Goal: Transaction & Acquisition: Download file/media

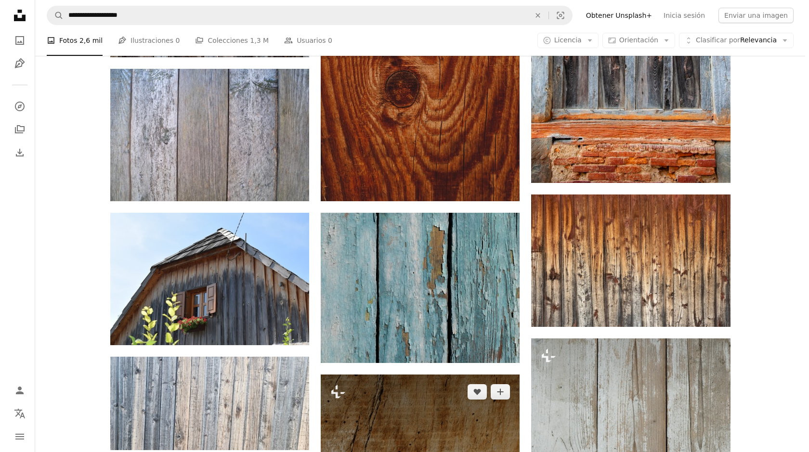
scroll to position [337, 0]
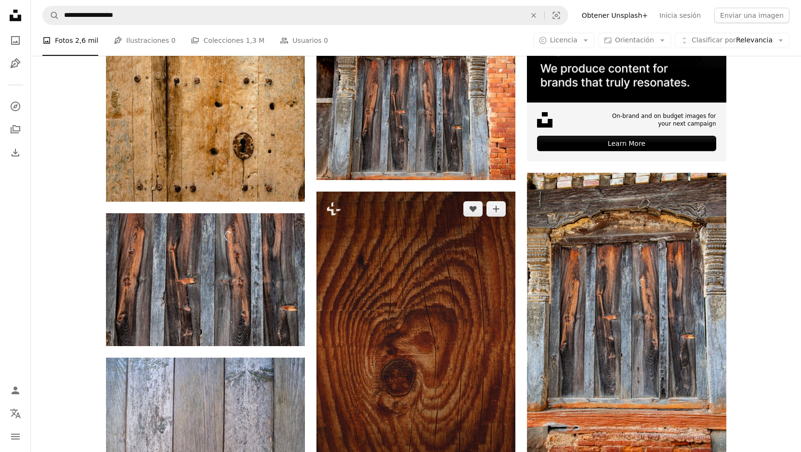
click at [422, 227] on img at bounding box center [415, 341] width 199 height 299
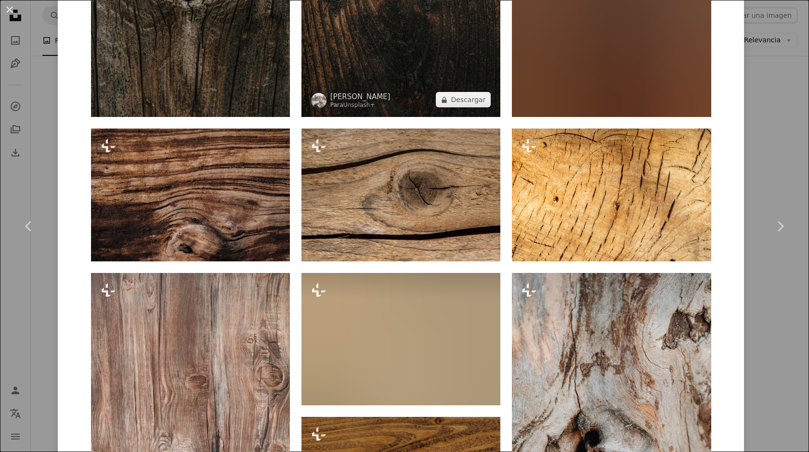
scroll to position [1493, 0]
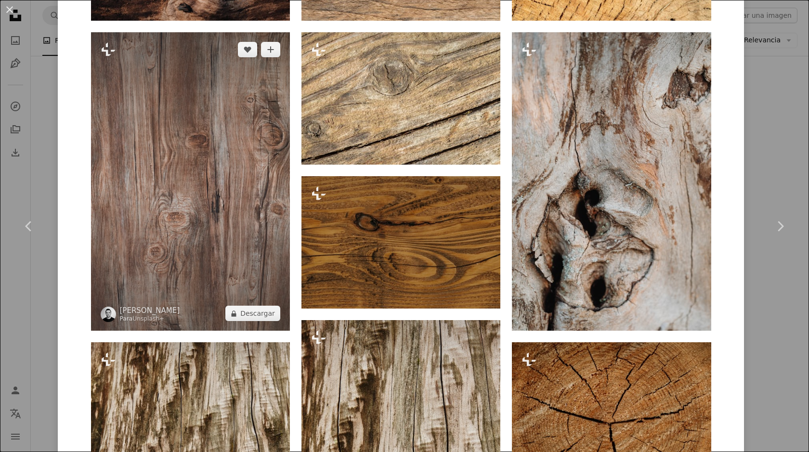
click at [159, 168] on img at bounding box center [190, 181] width 199 height 299
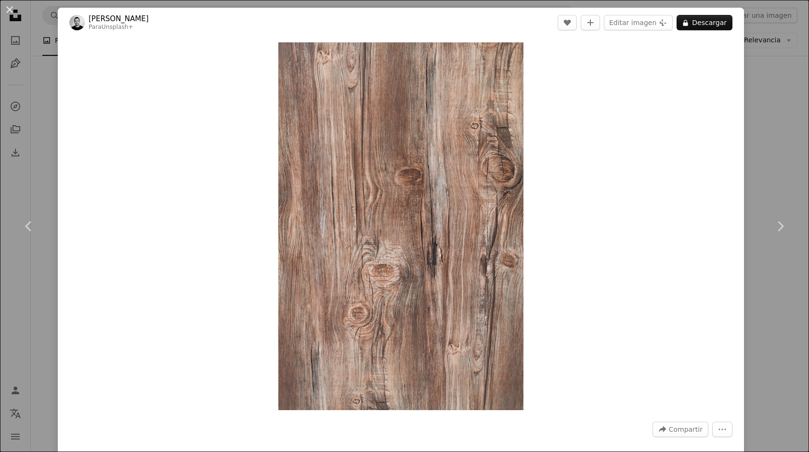
click at [769, 98] on div "An X shape Chevron left Chevron right [PERSON_NAME] Para Unsplash+ A heart A pl…" at bounding box center [404, 226] width 809 height 452
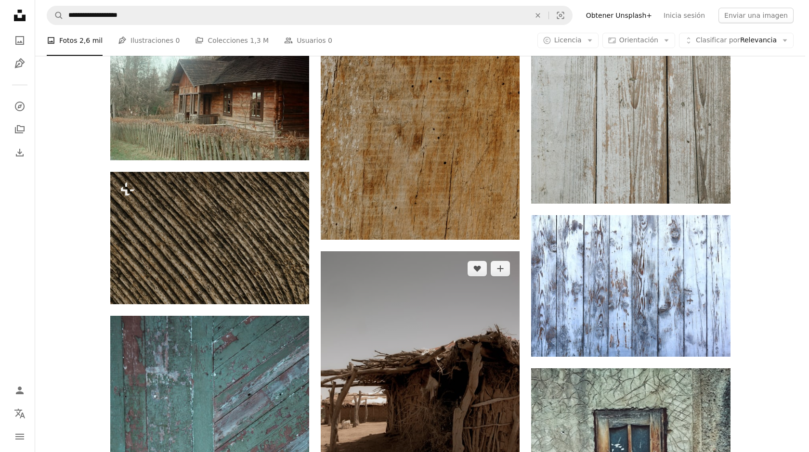
scroll to position [1011, 0]
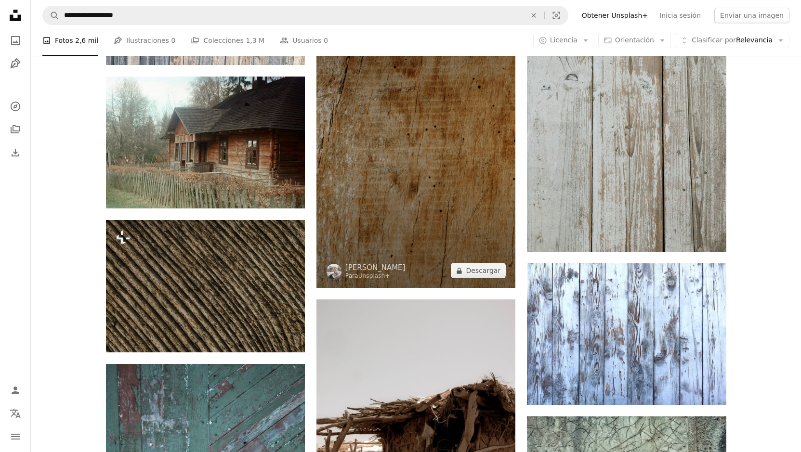
click at [470, 146] on img at bounding box center [415, 138] width 199 height 299
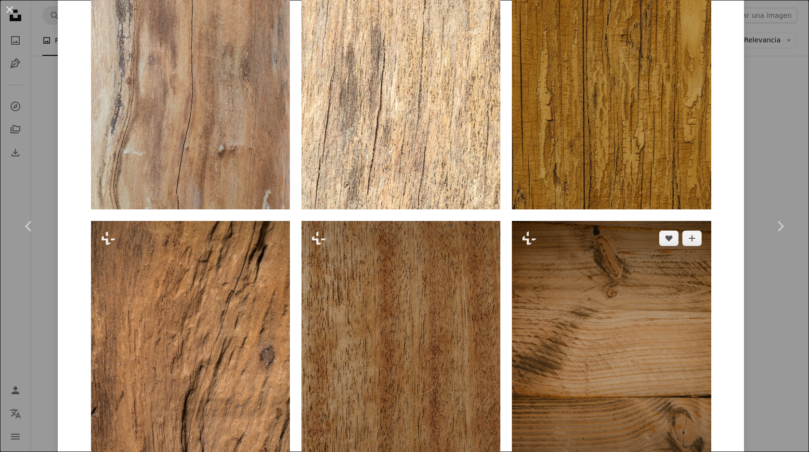
scroll to position [1059, 0]
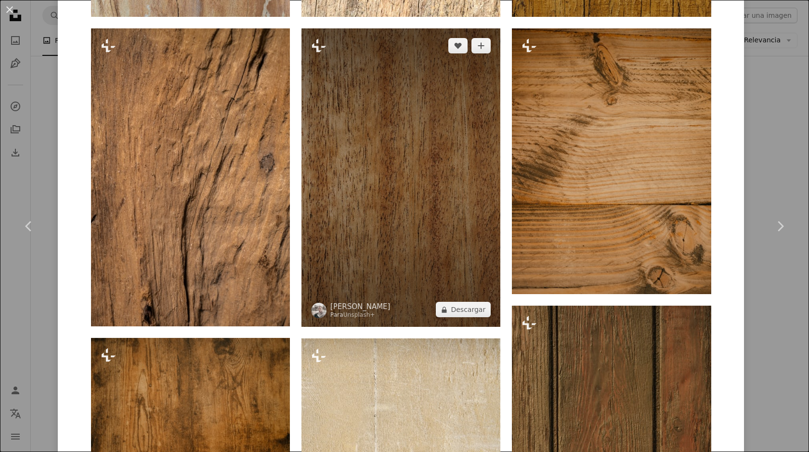
click at [442, 141] on img at bounding box center [400, 177] width 199 height 299
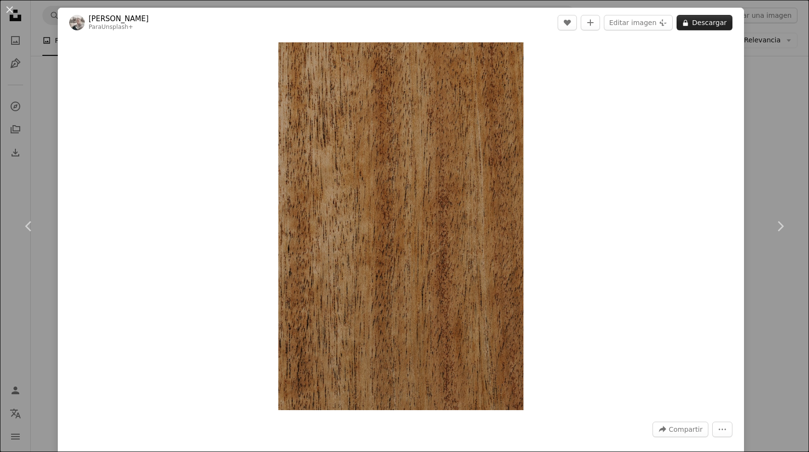
click at [698, 25] on button "A lock Descargar" at bounding box center [704, 22] width 56 height 15
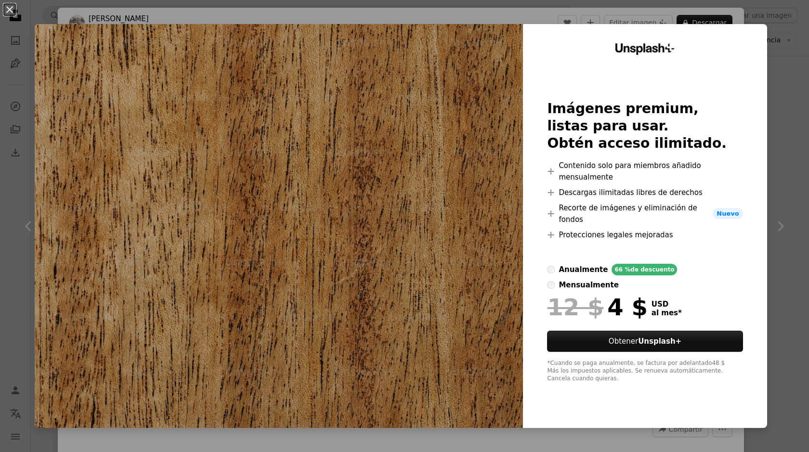
click at [781, 108] on div "An X shape Unsplash+ Imágenes premium, listas para usar. Obtén acceso ilimitado…" at bounding box center [404, 226] width 809 height 452
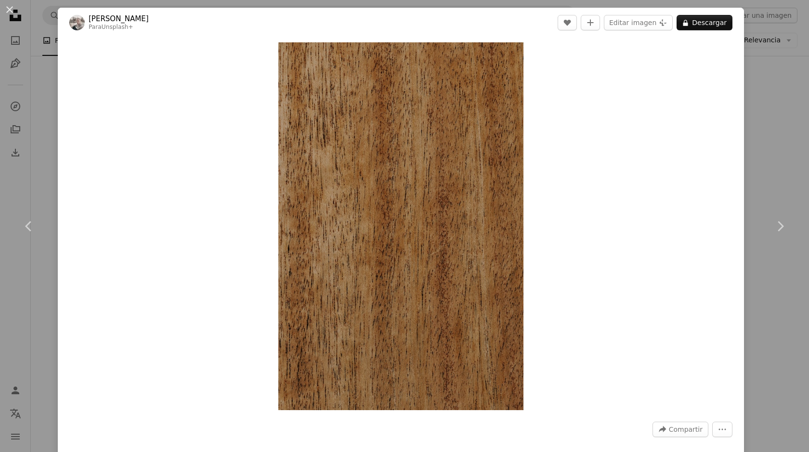
click at [53, 87] on div "An X shape Chevron left Chevron right [PERSON_NAME] Para Unsplash+ A heart A pl…" at bounding box center [404, 226] width 809 height 452
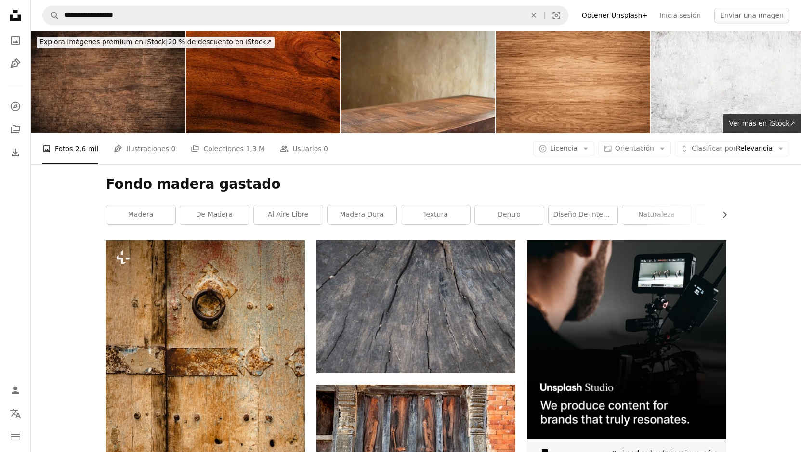
scroll to position [48, 0]
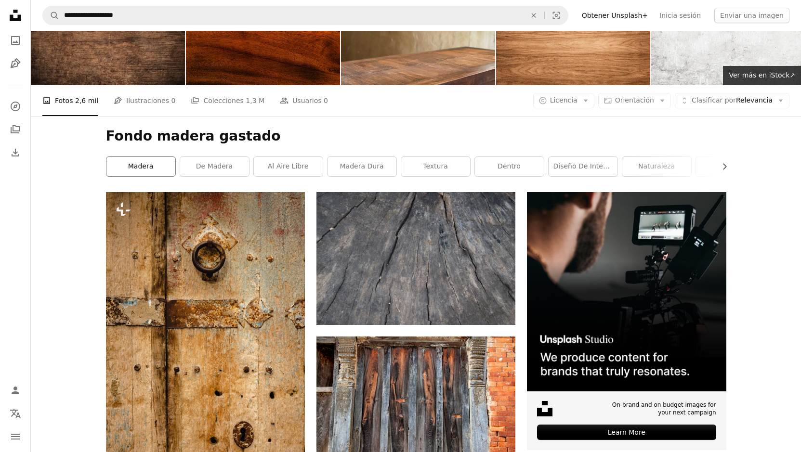
click at [153, 169] on link "madera" at bounding box center [140, 166] width 69 height 19
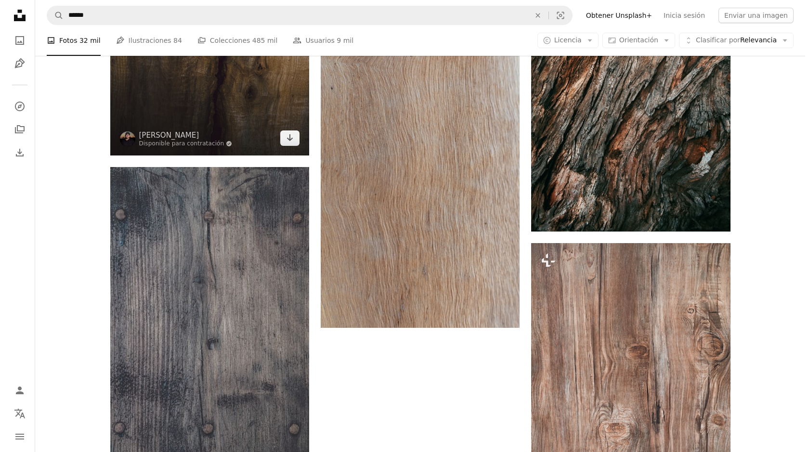
scroll to position [1493, 0]
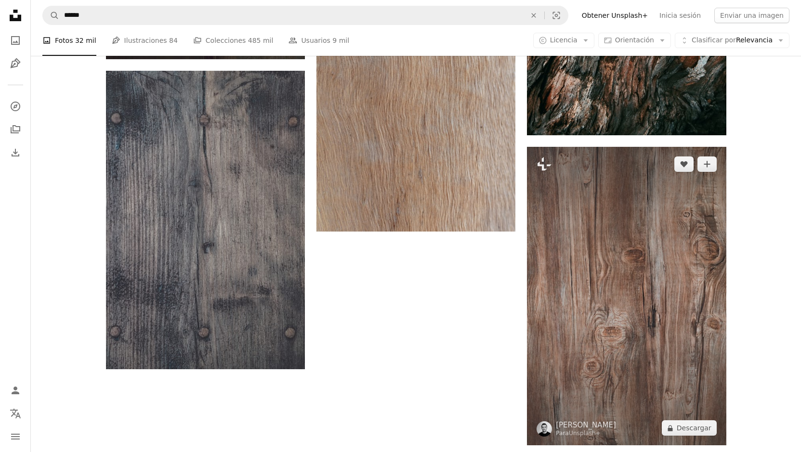
click at [620, 192] on img at bounding box center [626, 296] width 199 height 299
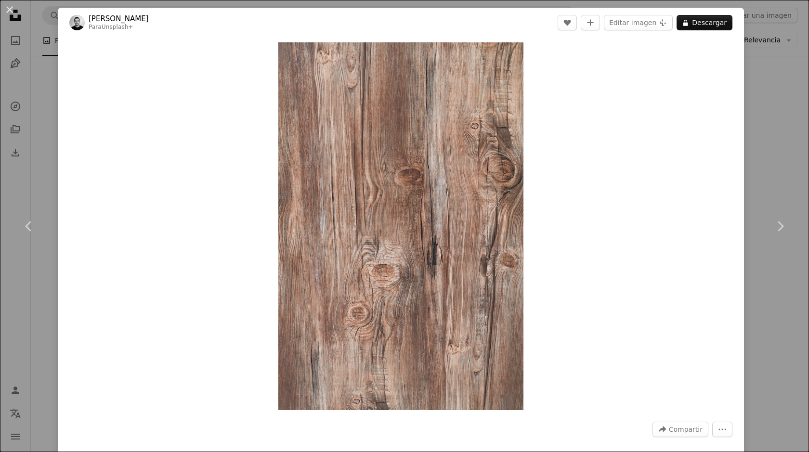
click at [780, 119] on div "An X shape Chevron left Chevron right [PERSON_NAME] Para Unsplash+ A heart A pl…" at bounding box center [404, 226] width 809 height 452
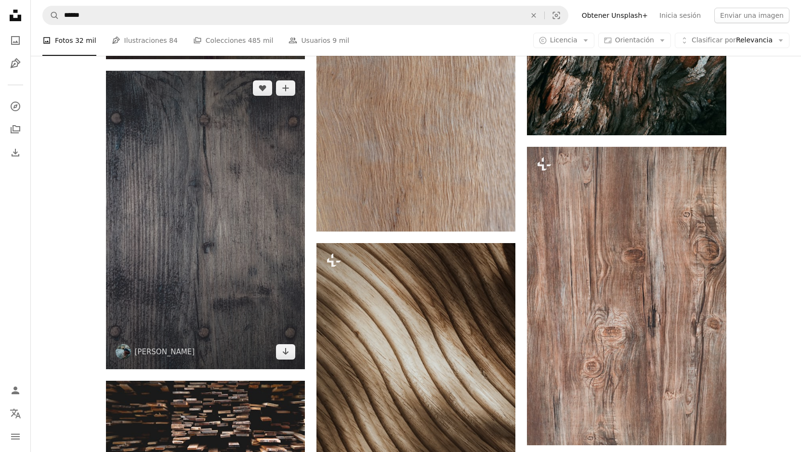
click at [239, 229] on img at bounding box center [205, 220] width 199 height 299
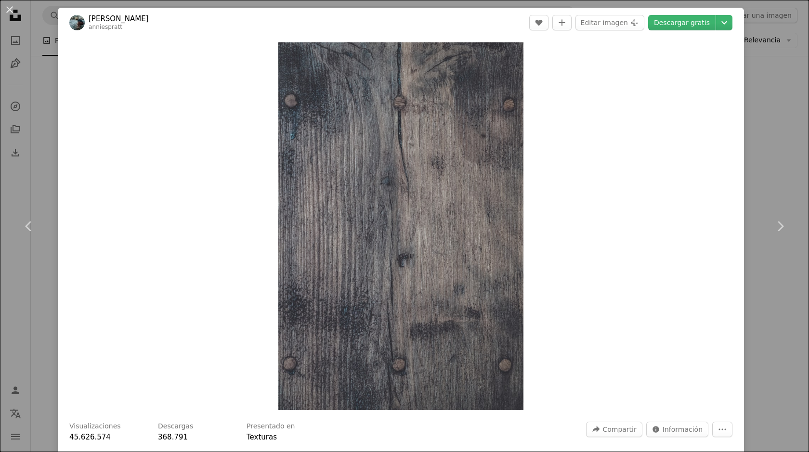
click at [785, 134] on div "An X shape Chevron left Chevron right [PERSON_NAME] anniespratt A heart A plus …" at bounding box center [404, 226] width 809 height 452
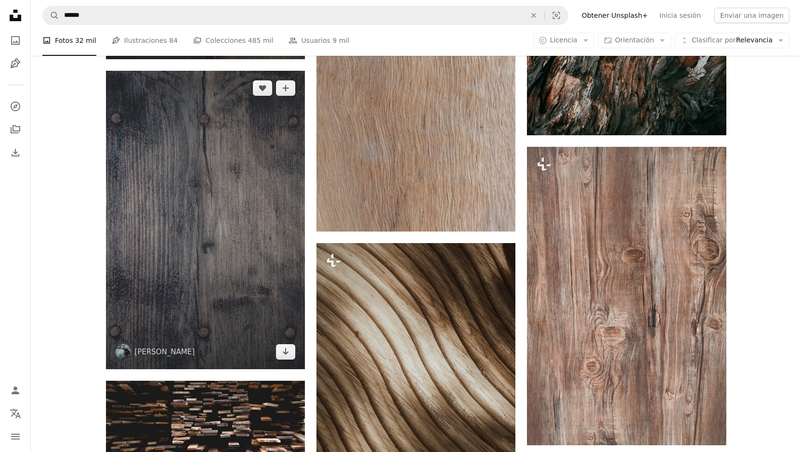
click at [248, 183] on img at bounding box center [205, 220] width 199 height 299
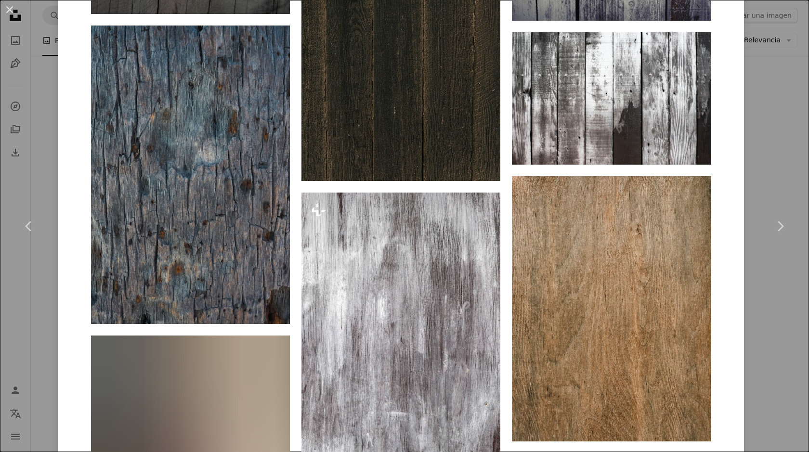
scroll to position [1396, 0]
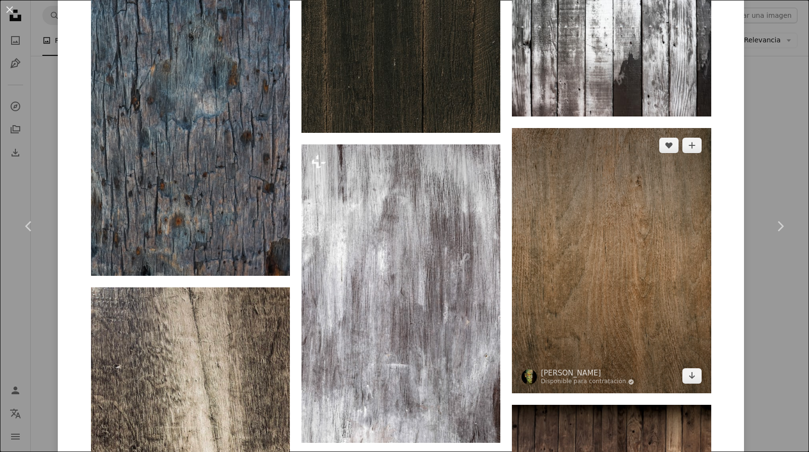
click at [536, 207] on img at bounding box center [611, 260] width 199 height 265
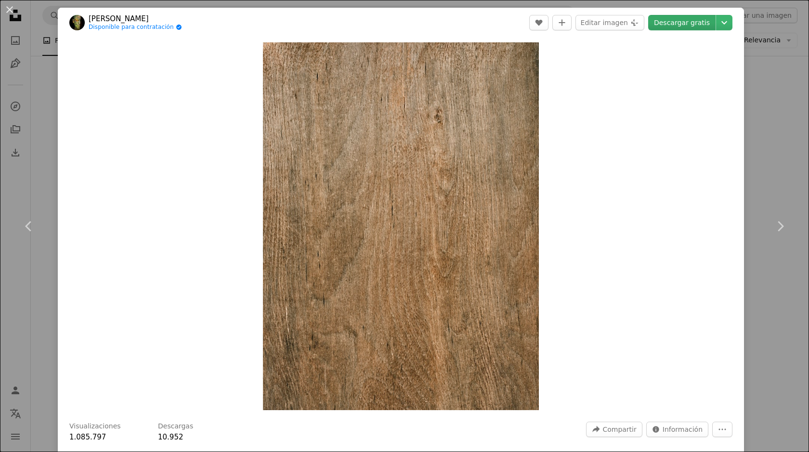
click at [669, 20] on link "Descargar gratis" at bounding box center [681, 22] width 67 height 15
